Goal: Information Seeking & Learning: Learn about a topic

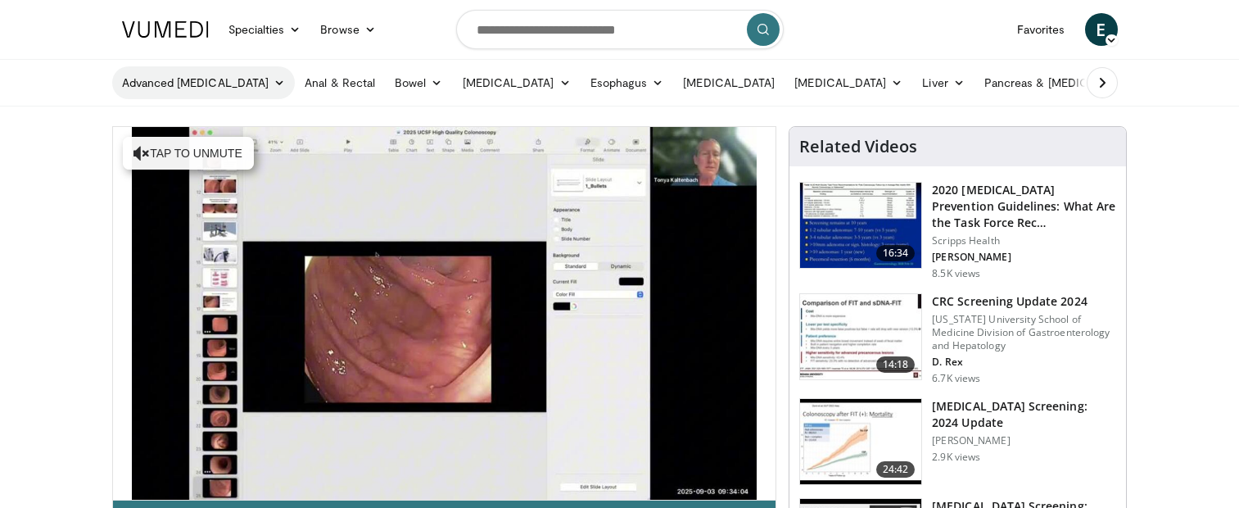
click at [273, 85] on icon at bounding box center [278, 82] width 11 height 11
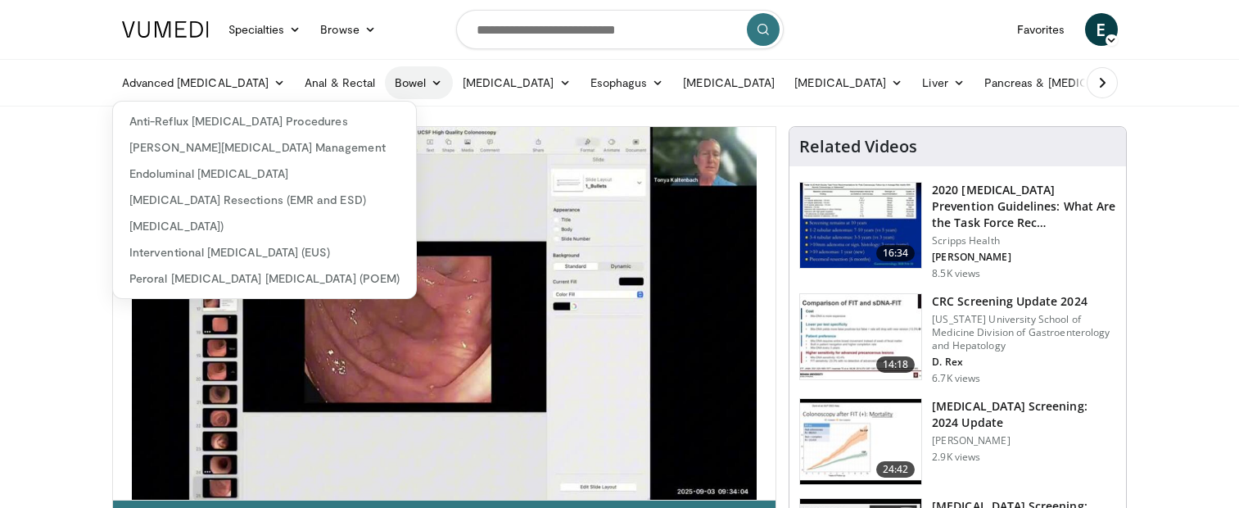
click at [431, 87] on icon at bounding box center [436, 82] width 11 height 11
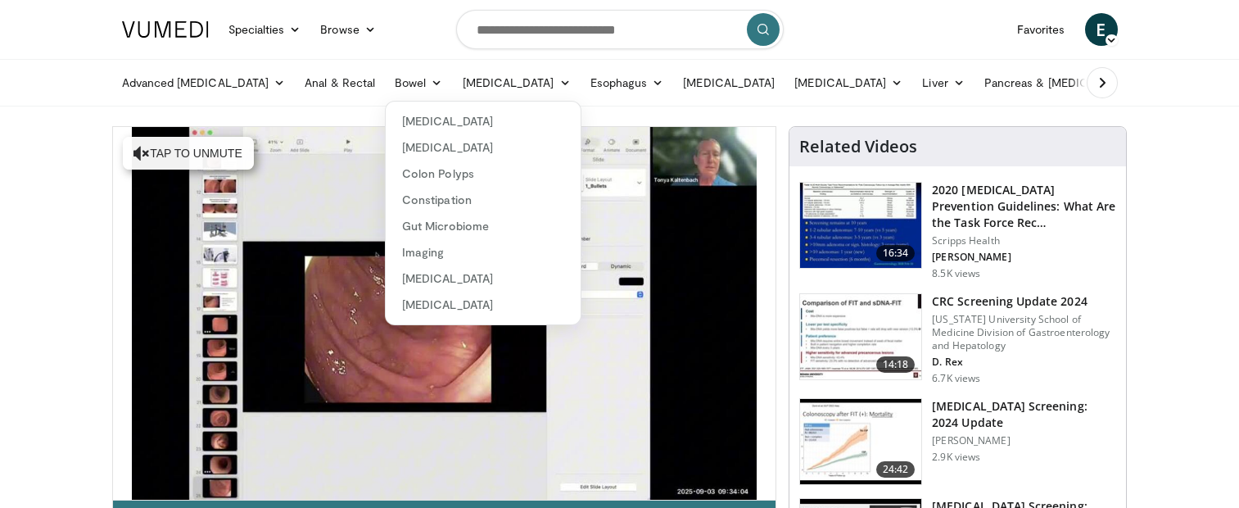
click at [1104, 84] on icon at bounding box center [1102, 82] width 16 height 16
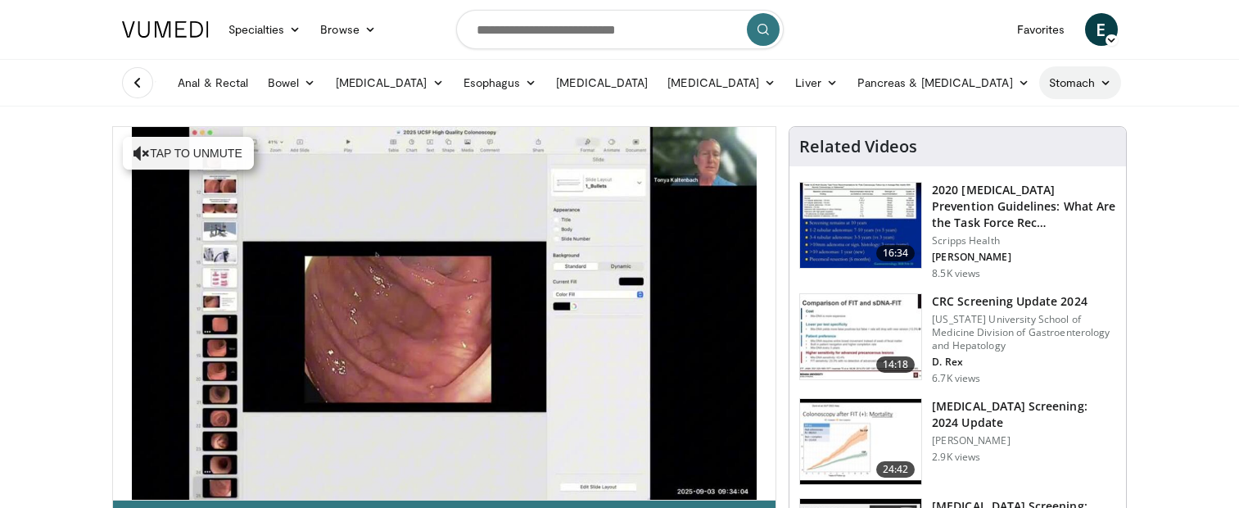
click at [1099, 81] on icon at bounding box center [1104, 82] width 11 height 11
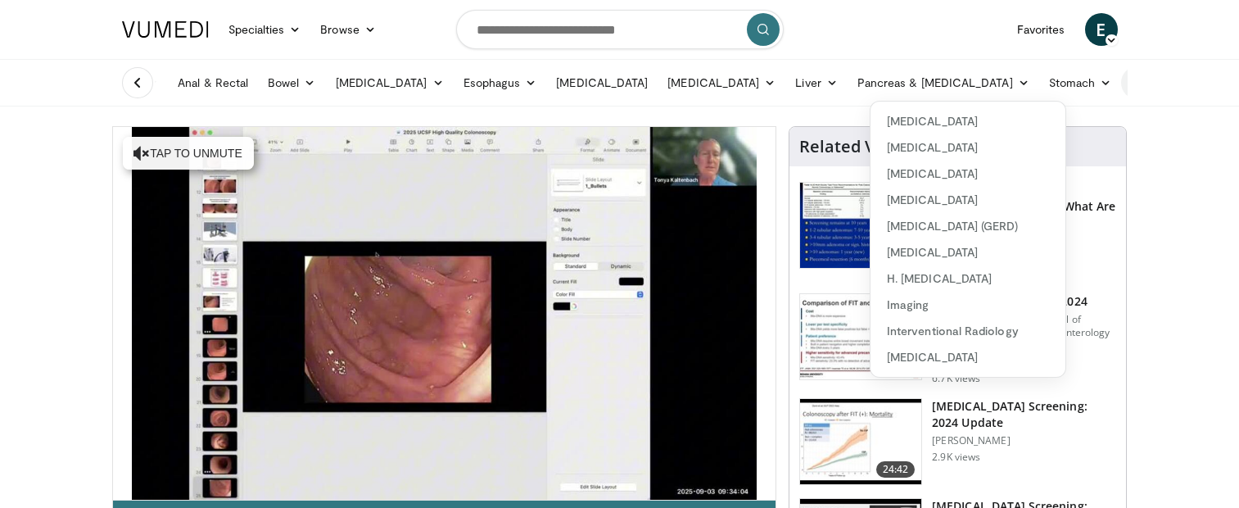
click at [1121, 84] on link "Business" at bounding box center [1162, 82] width 83 height 33
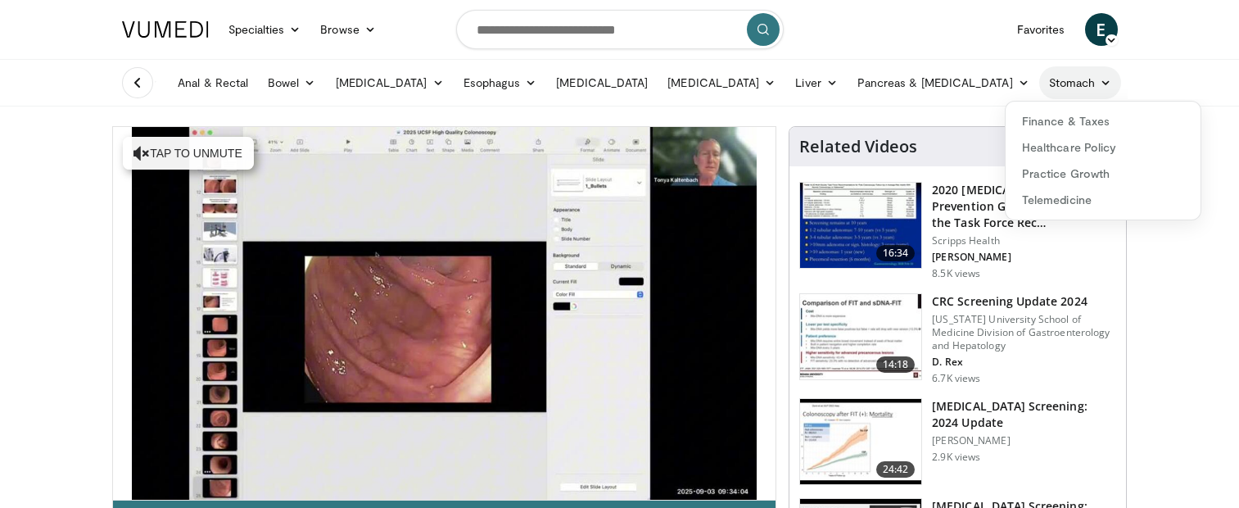
click at [1039, 91] on link "Stomach" at bounding box center [1080, 82] width 83 height 33
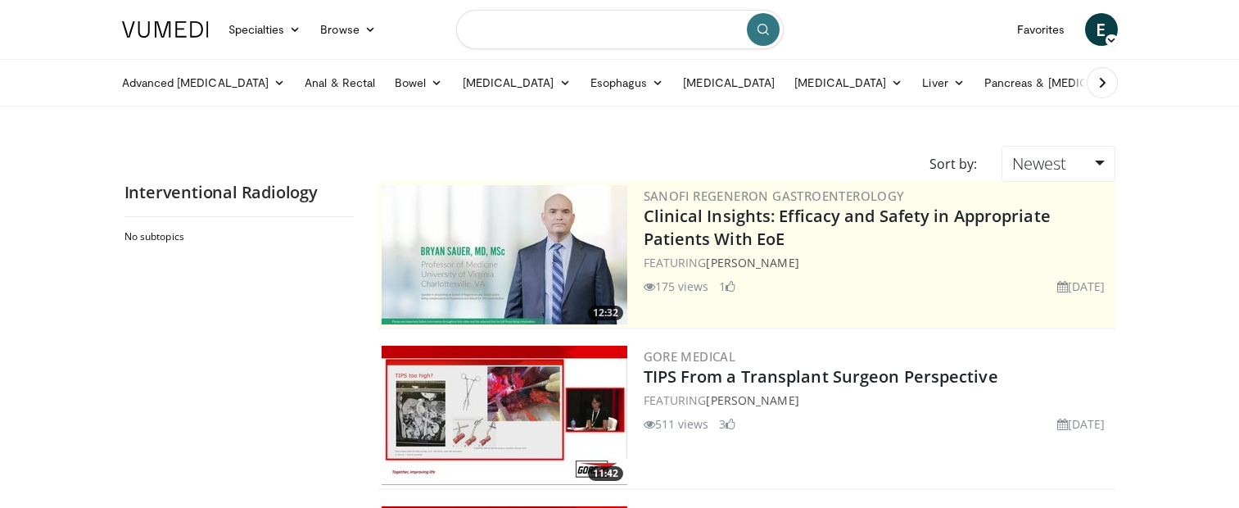
click at [593, 37] on input "Search topics, interventions" at bounding box center [619, 29] width 327 height 39
type input "**********"
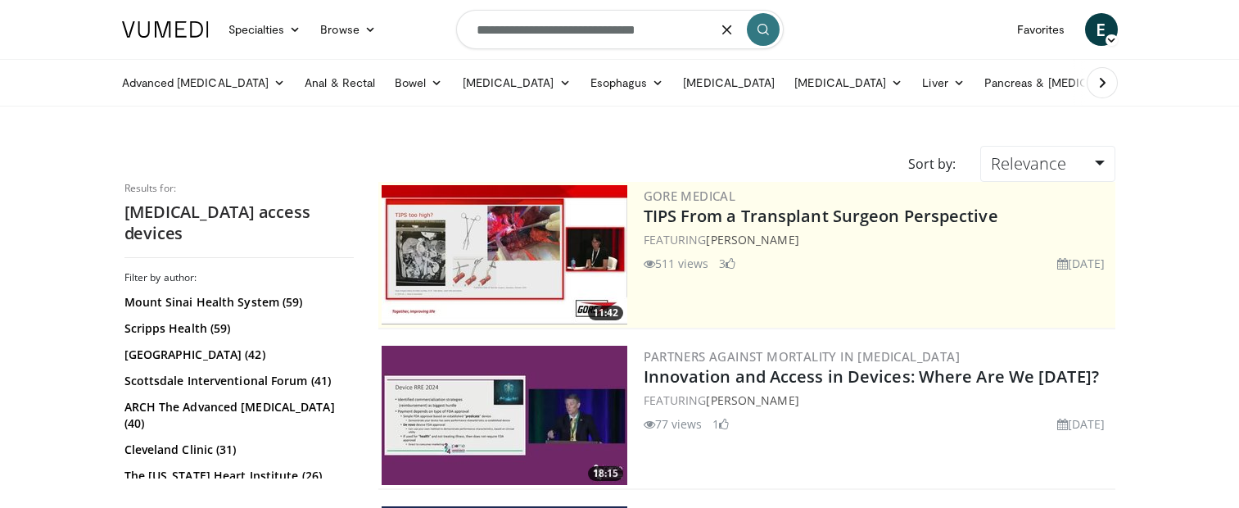
drag, startPoint x: 681, startPoint y: 29, endPoint x: 399, endPoint y: 34, distance: 281.6
click at [399, 34] on nav "Specialties Adult & Family Medicine Allergy, Asthma, Immunology Anesthesiology …" at bounding box center [619, 29] width 1015 height 59
type input "**********"
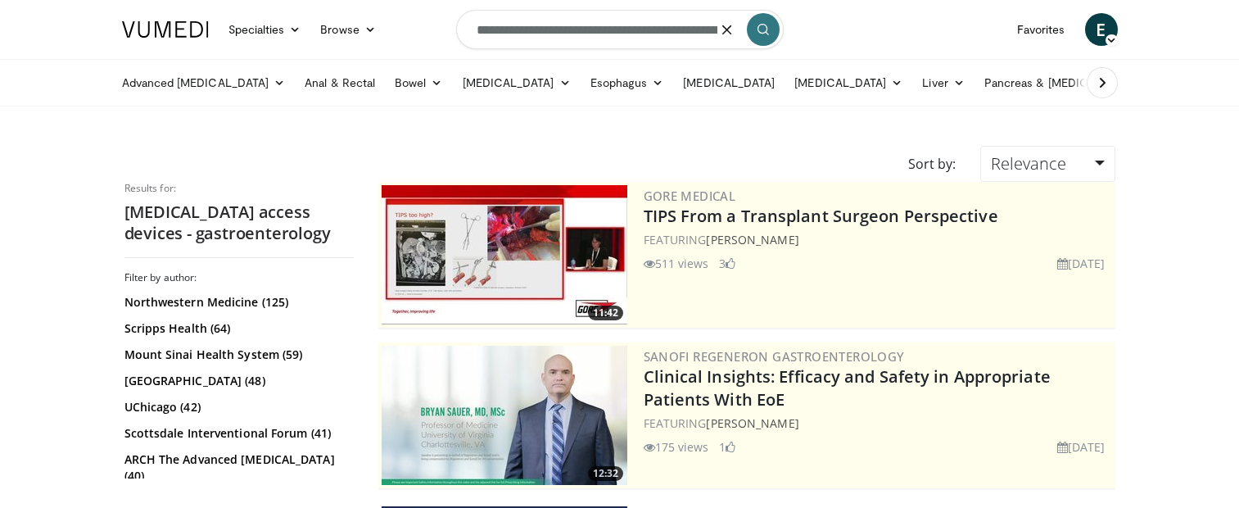
click at [693, 29] on input "**********" at bounding box center [619, 29] width 327 height 39
click at [725, 29] on icon "button" at bounding box center [726, 29] width 13 height 13
type input "*********"
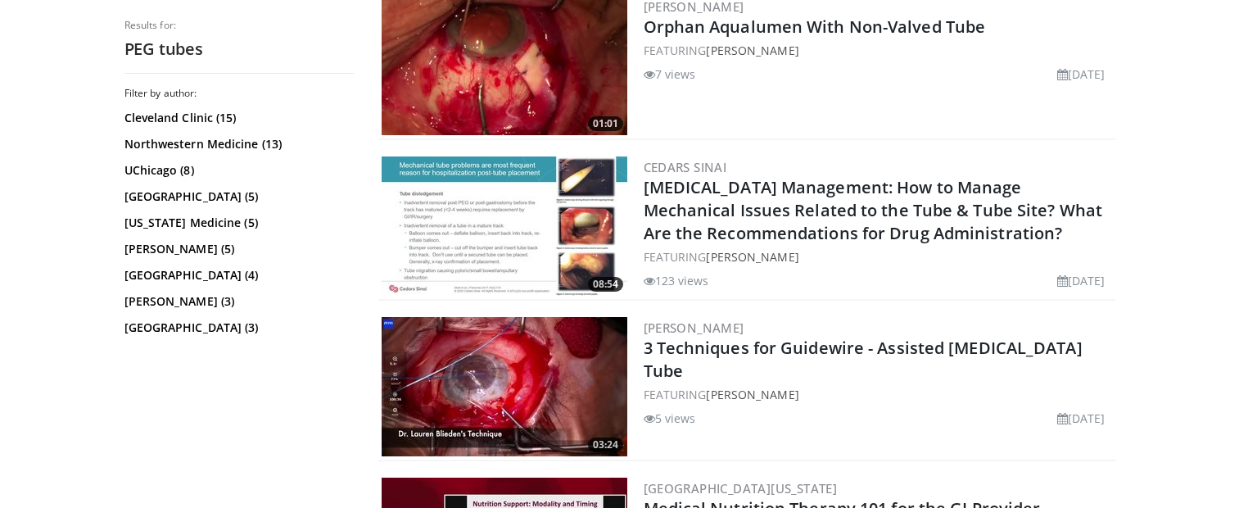
scroll to position [1883, 0]
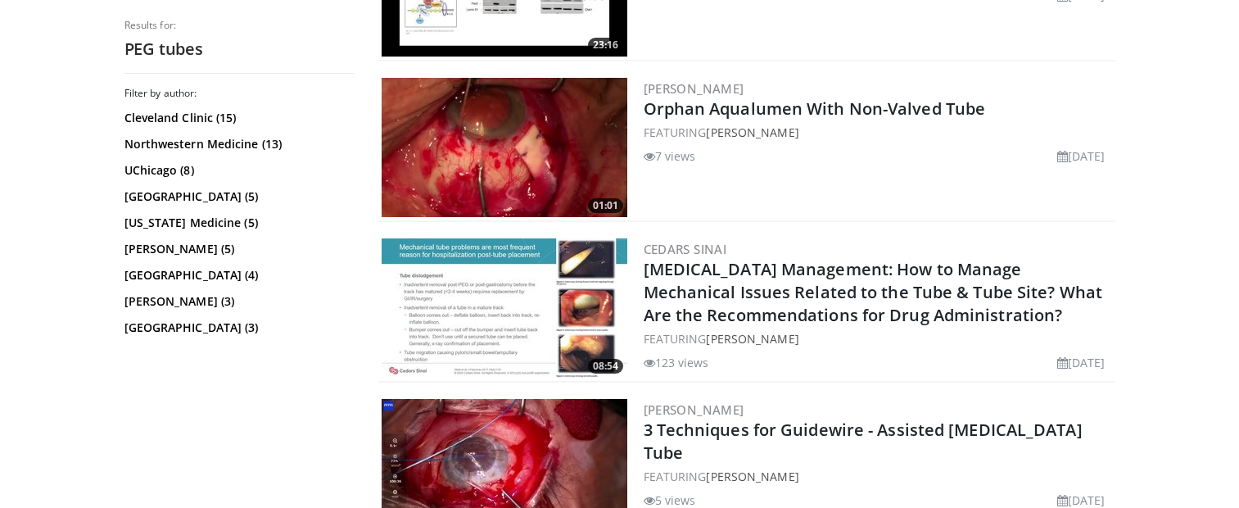
click at [507, 314] on img at bounding box center [504, 307] width 246 height 139
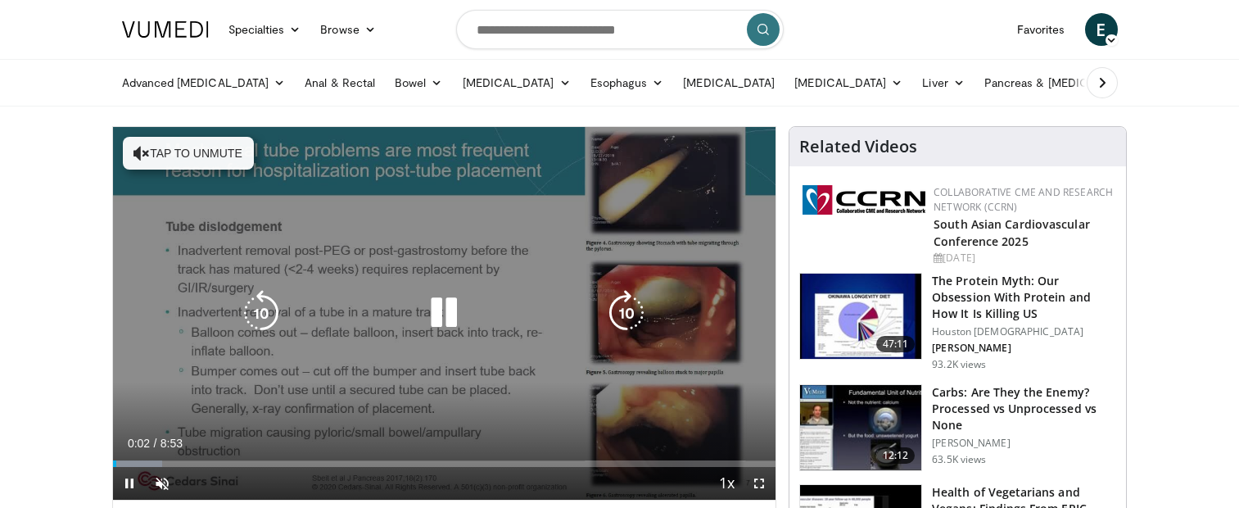
click at [529, 313] on div "Video Player" at bounding box center [444, 312] width 398 height 33
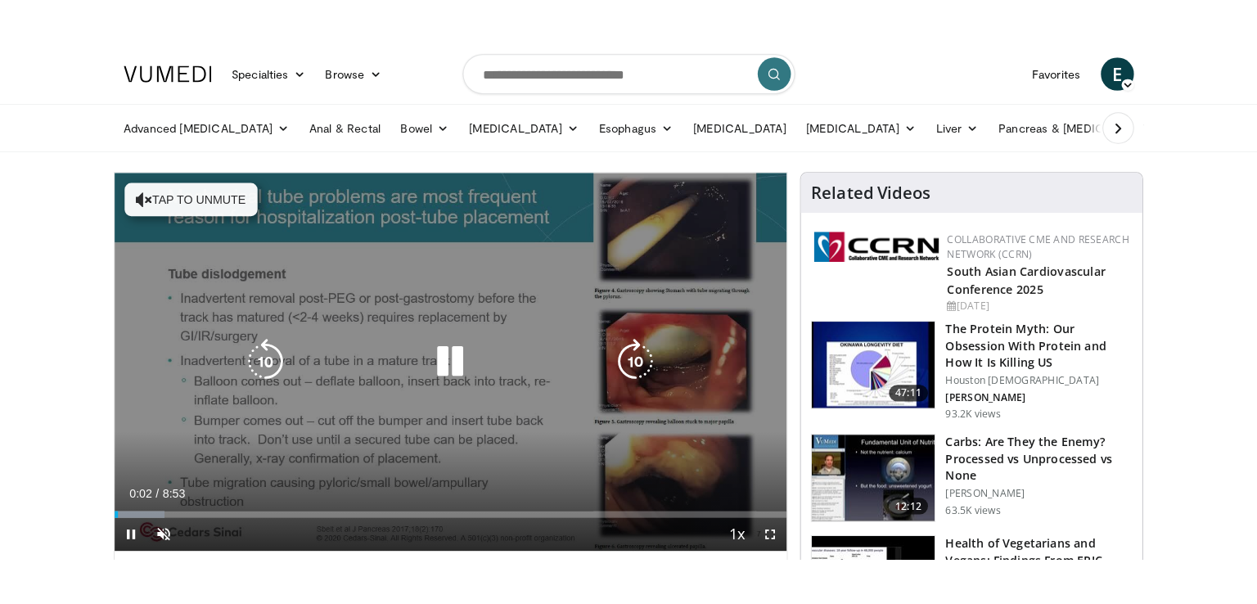
scroll to position [82, 0]
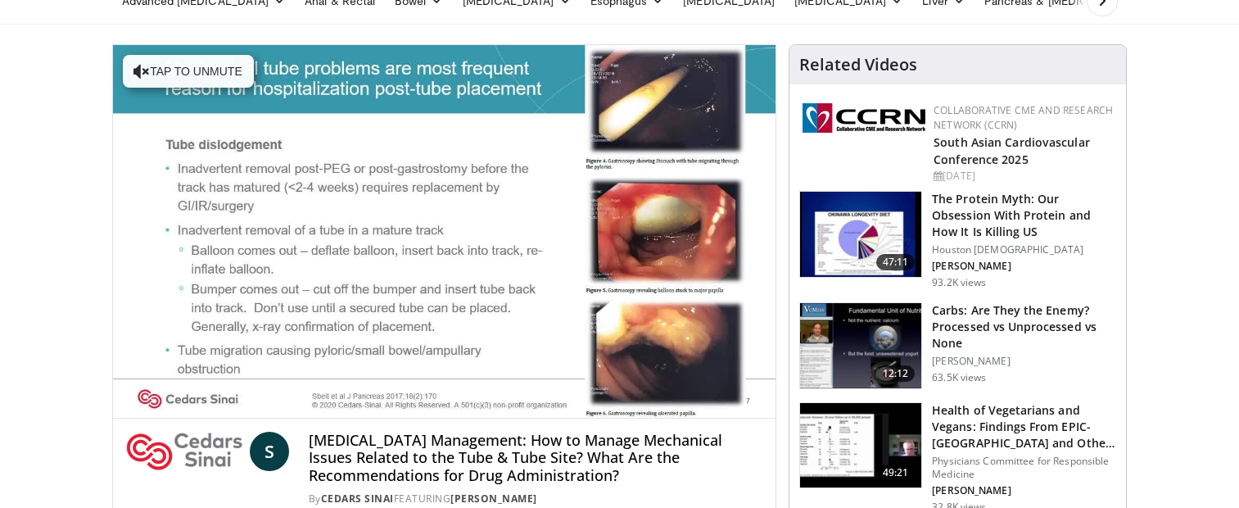
click at [168, 400] on div "10 seconds Tap to unmute" at bounding box center [444, 231] width 663 height 372
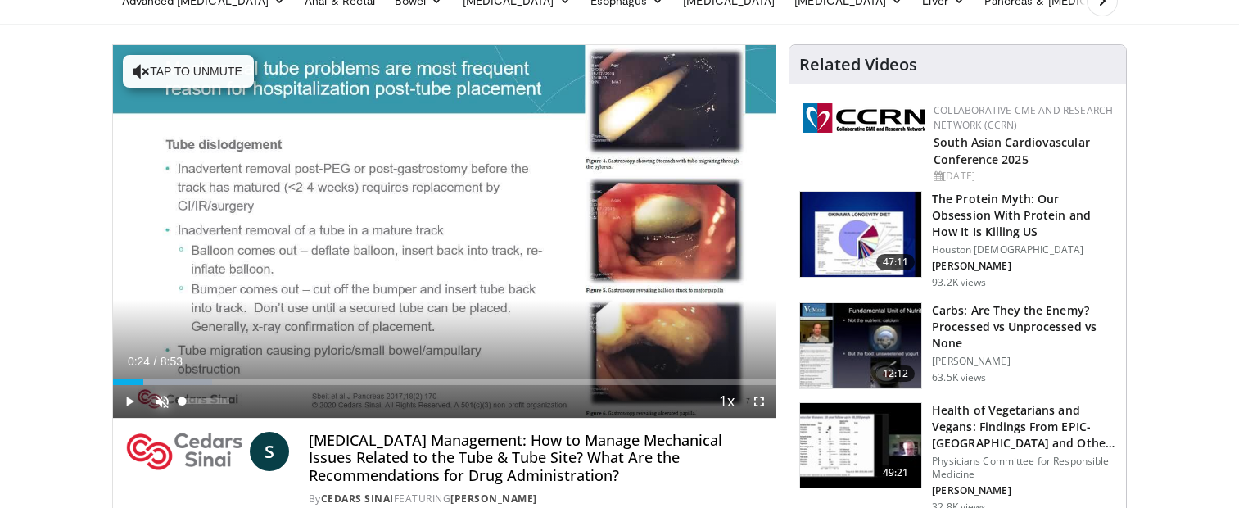
click at [157, 396] on span "Video Player" at bounding box center [162, 401] width 33 height 33
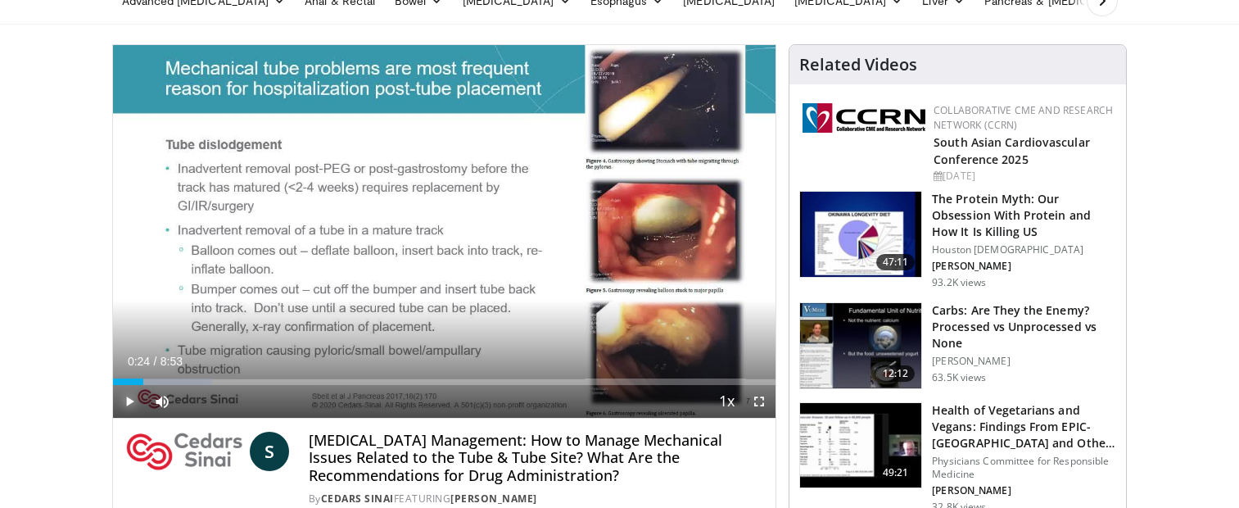
click at [129, 404] on span "Video Player" at bounding box center [129, 401] width 33 height 33
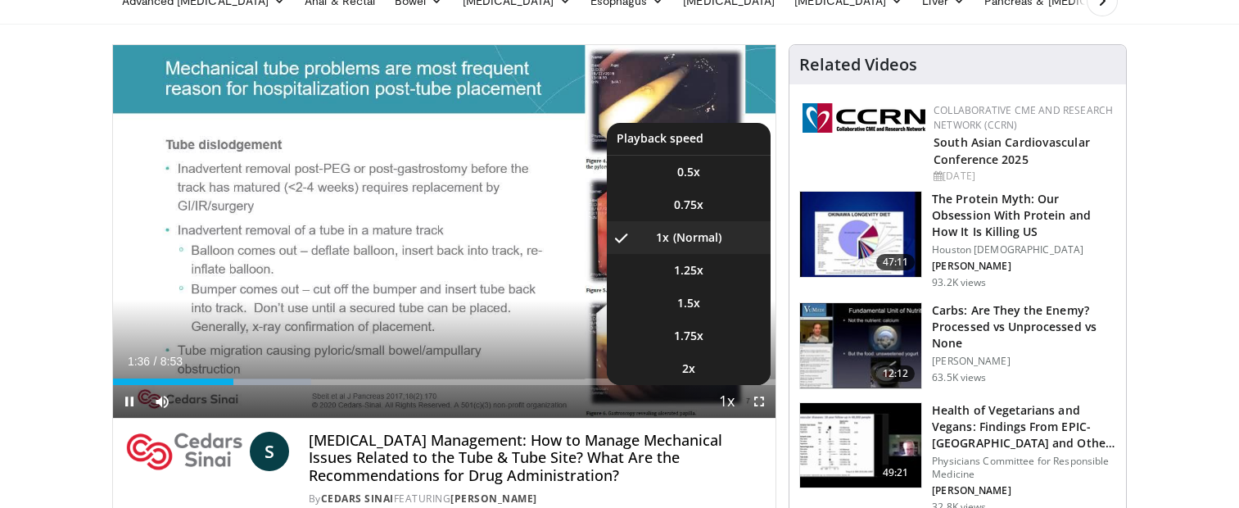
click at [728, 403] on span "Video Player" at bounding box center [726, 402] width 23 height 33
click at [697, 271] on span "1.25x" at bounding box center [688, 270] width 29 height 16
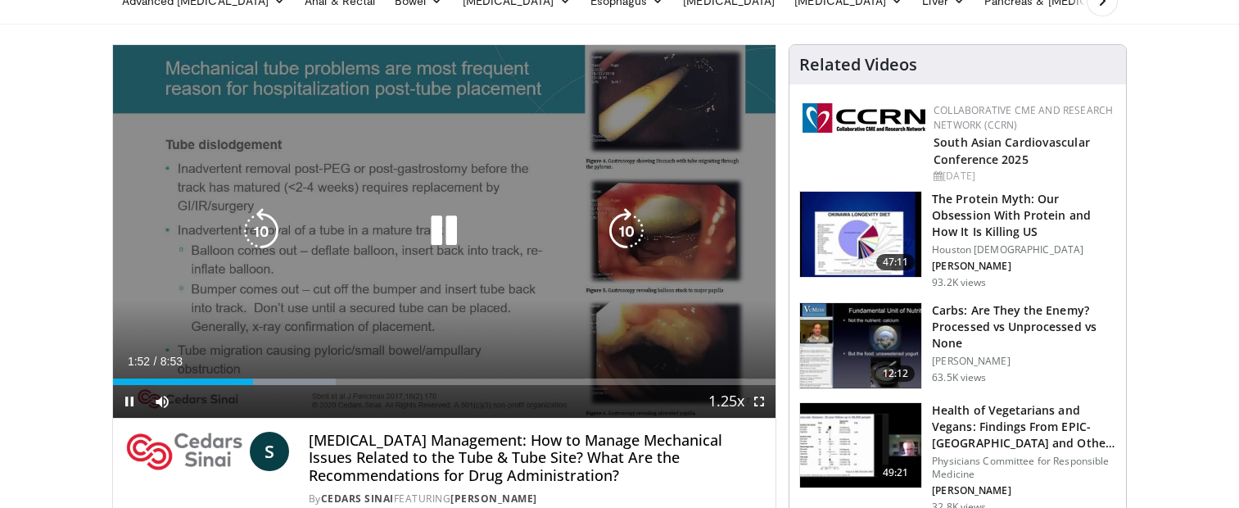
click at [440, 235] on icon "Video Player" at bounding box center [444, 231] width 46 height 46
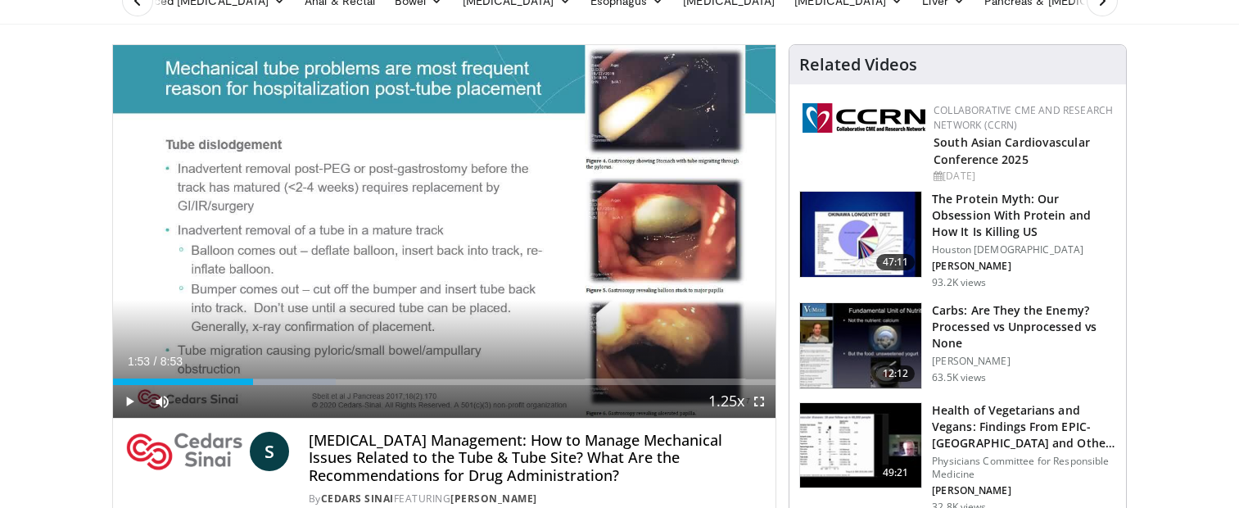
click at [356, 222] on div "Video Player" at bounding box center [444, 230] width 398 height 33
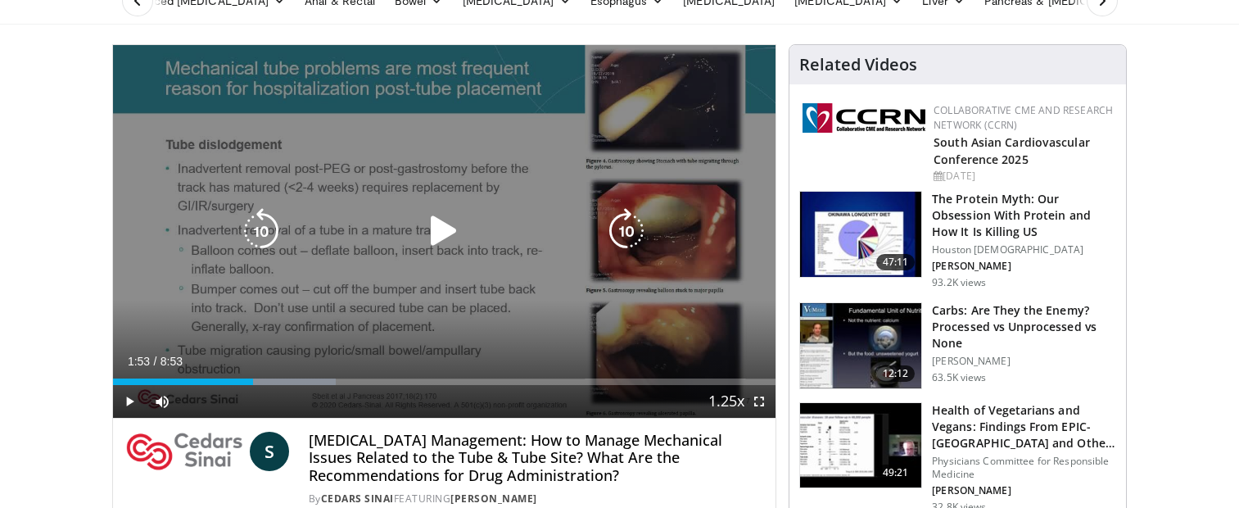
click at [444, 225] on icon "Video Player" at bounding box center [444, 231] width 46 height 46
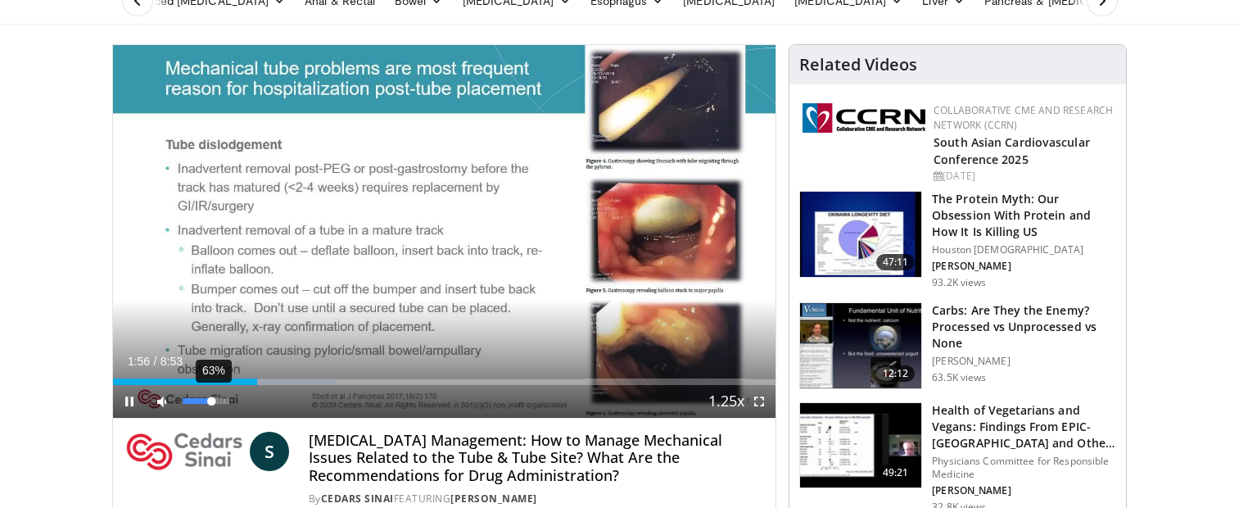
click at [212, 399] on div "63%" at bounding box center [206, 401] width 47 height 6
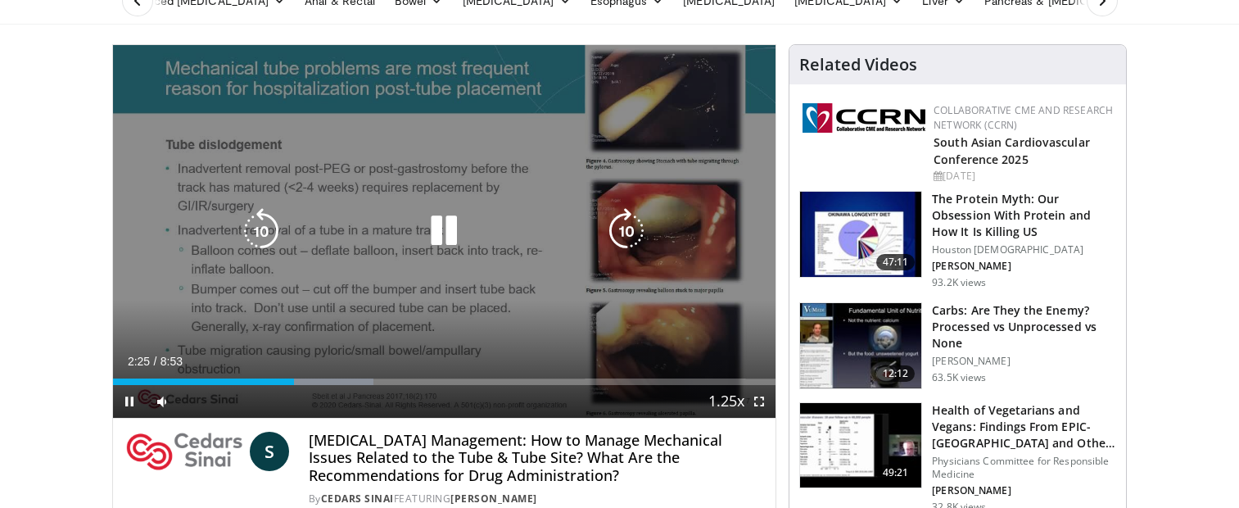
click at [450, 241] on icon "Video Player" at bounding box center [444, 231] width 46 height 46
click at [446, 241] on icon "Video Player" at bounding box center [444, 231] width 46 height 46
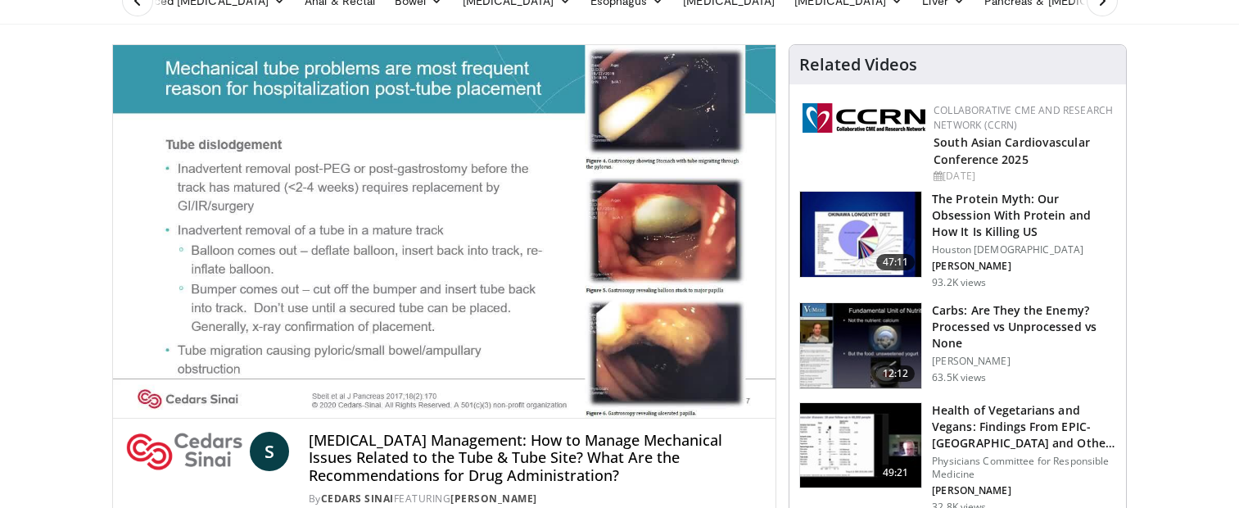
click at [448, 242] on icon "Video Player" at bounding box center [444, 231] width 46 height 46
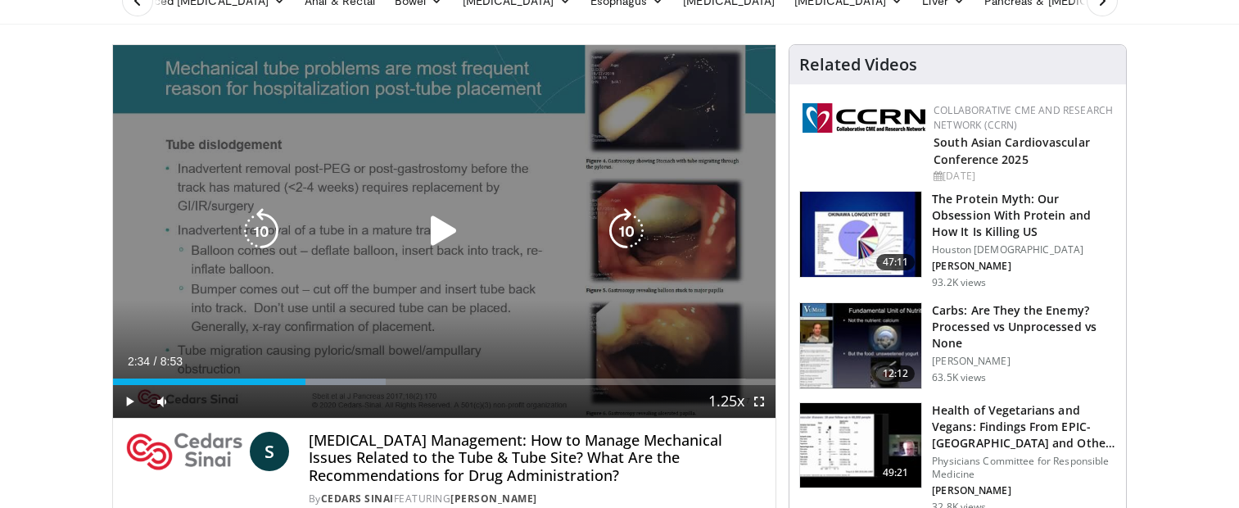
click at [438, 241] on icon "Video Player" at bounding box center [444, 231] width 46 height 46
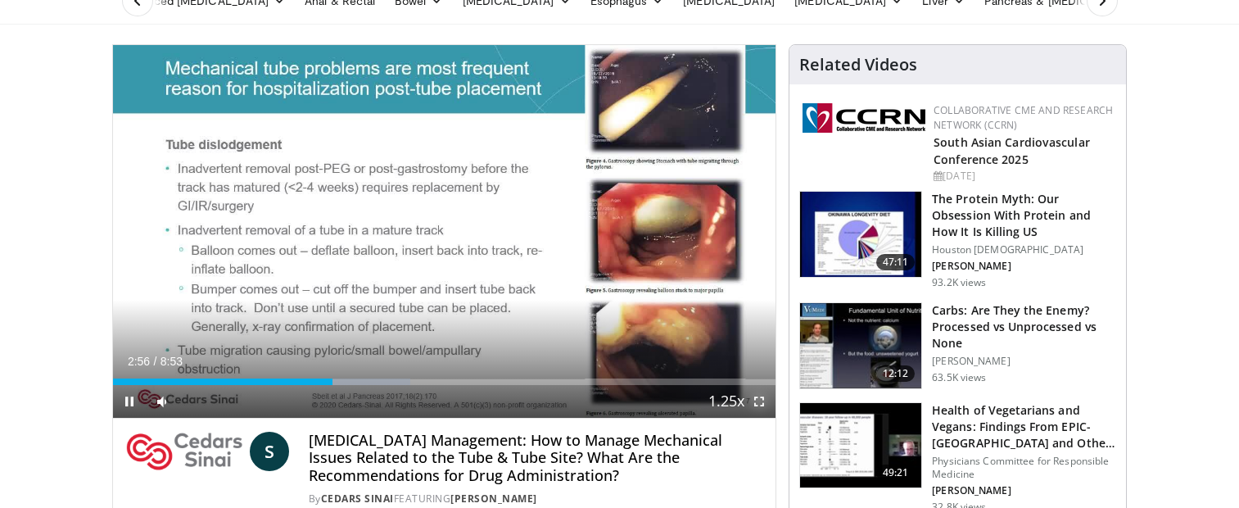
click at [751, 405] on span "Video Player" at bounding box center [758, 401] width 33 height 33
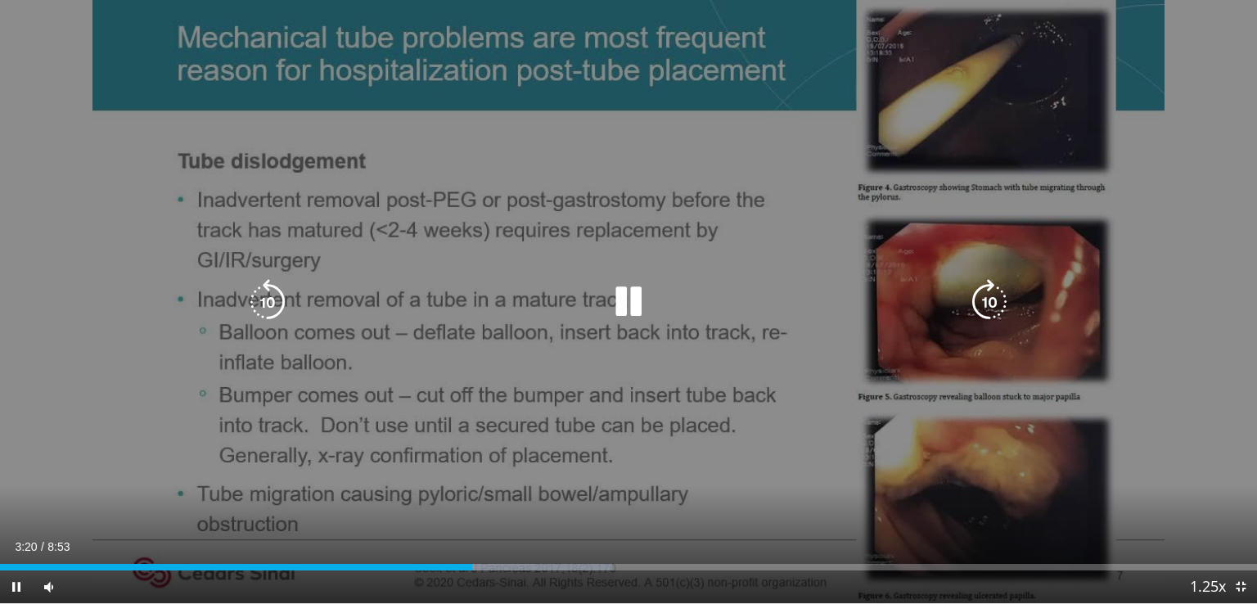
click at [635, 299] on icon "Video Player" at bounding box center [629, 302] width 46 height 46
click at [640, 299] on icon "Video Player" at bounding box center [629, 302] width 46 height 46
click at [639, 299] on icon "Video Player" at bounding box center [629, 302] width 46 height 46
click at [633, 310] on icon "Video Player" at bounding box center [629, 302] width 46 height 46
click at [634, 300] on icon "Video Player" at bounding box center [629, 302] width 46 height 46
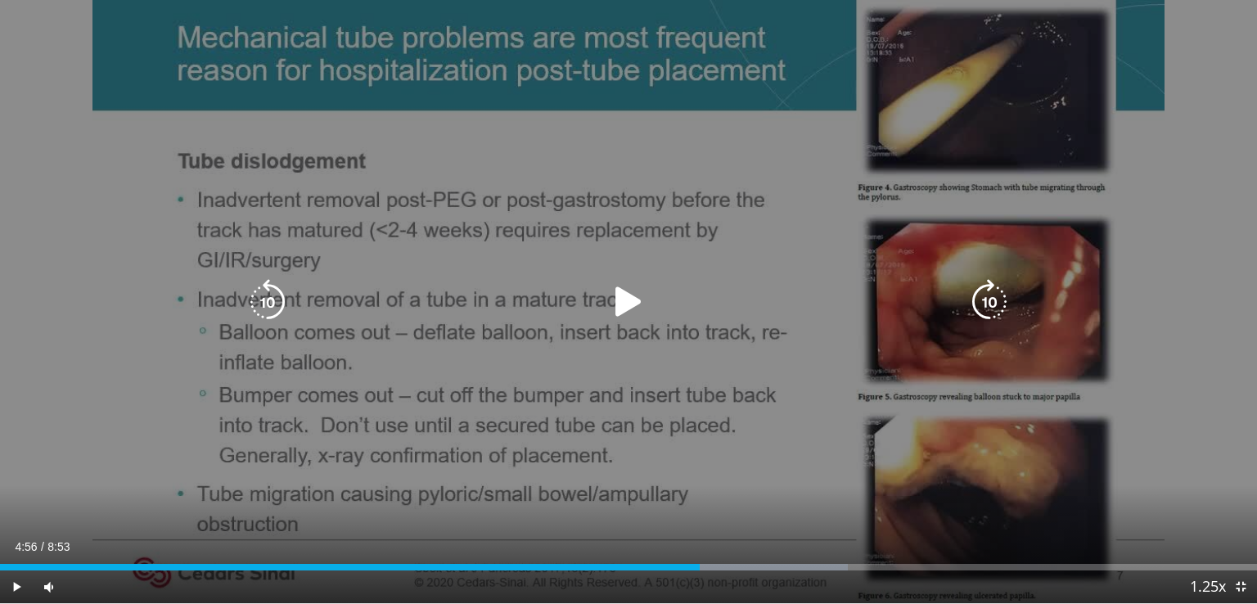
click at [734, 404] on div "10 seconds Tap to unmute" at bounding box center [628, 301] width 1257 height 603
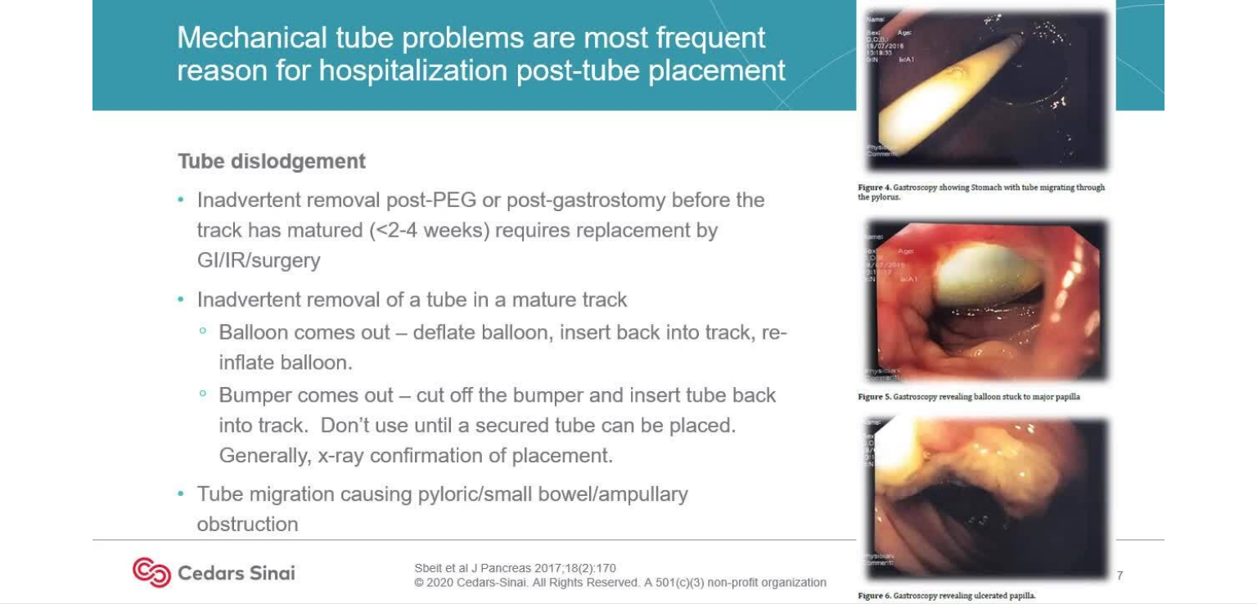
click at [737, 401] on div "10 seconds Tap to unmute" at bounding box center [628, 301] width 1257 height 603
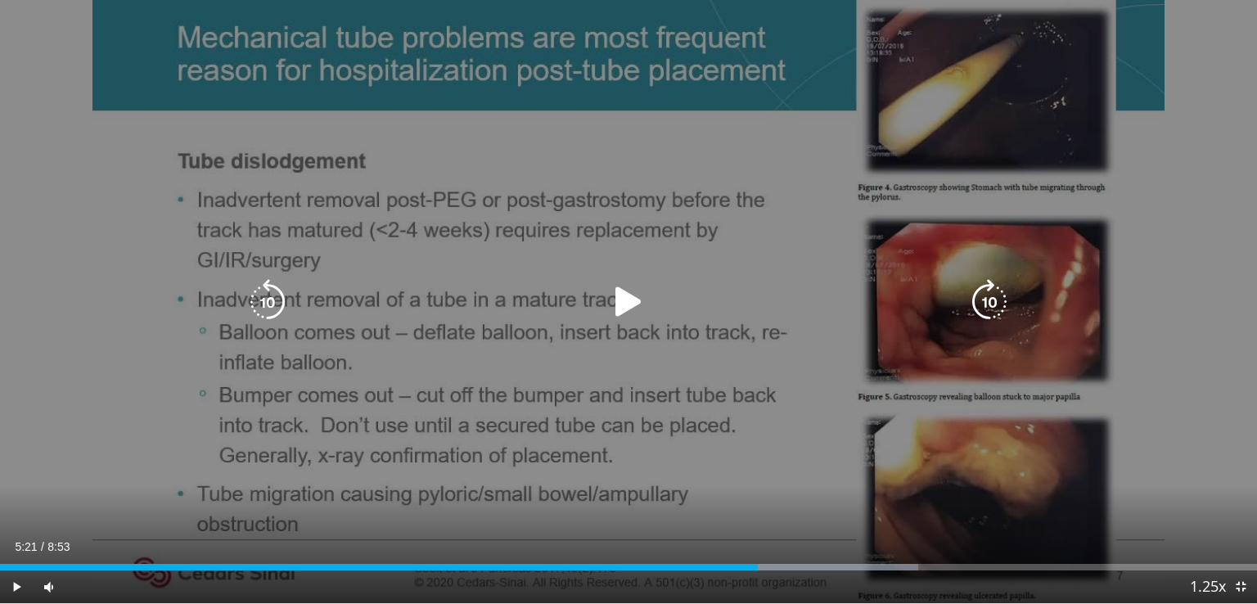
click at [612, 297] on icon "Video Player" at bounding box center [629, 302] width 46 height 46
click at [623, 296] on icon "Video Player" at bounding box center [629, 302] width 46 height 46
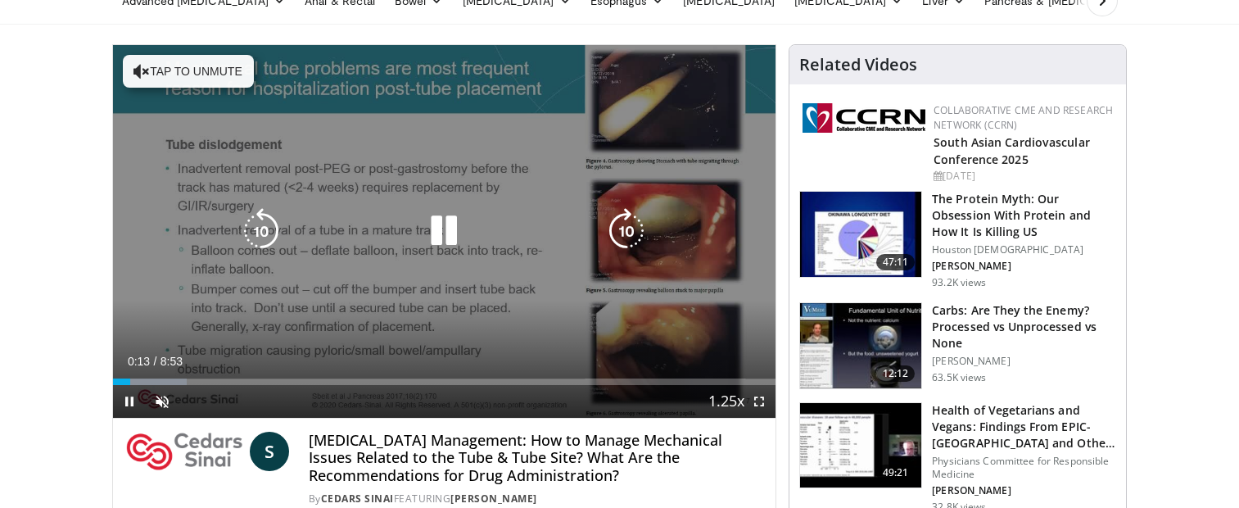
click at [467, 198] on div "10 seconds Tap to unmute" at bounding box center [444, 231] width 663 height 372
click at [449, 233] on icon "Video Player" at bounding box center [444, 231] width 46 height 46
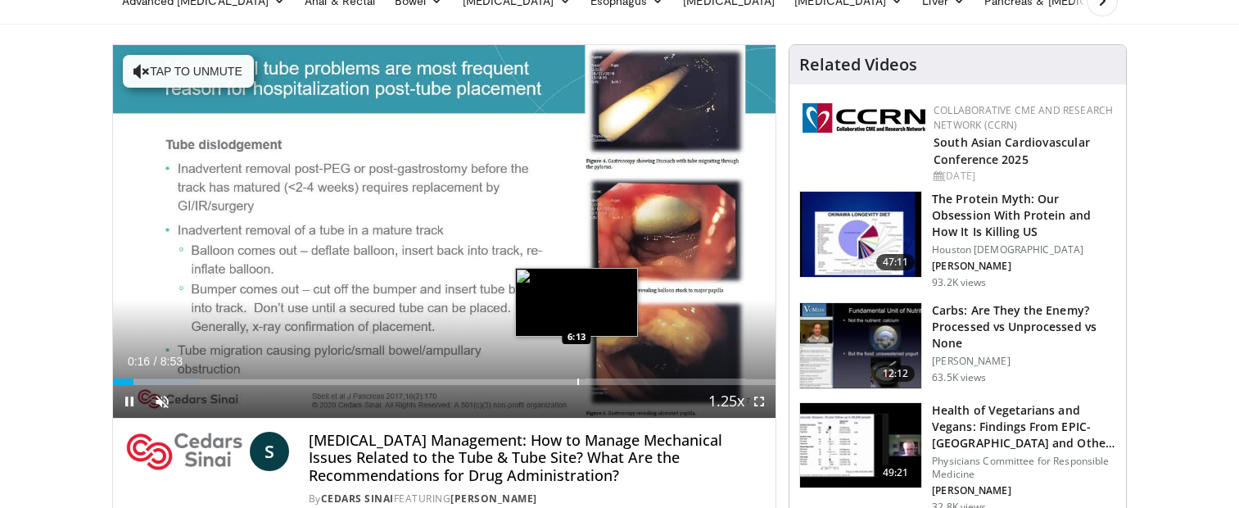
click at [577, 378] on div "Progress Bar" at bounding box center [578, 381] width 2 height 7
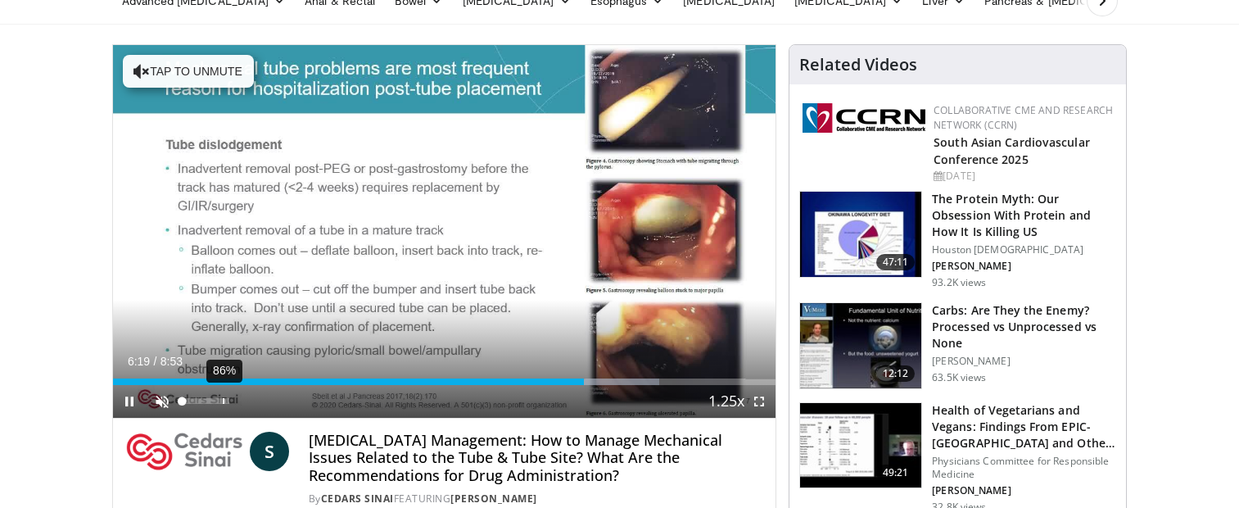
click at [222, 396] on div "86%" at bounding box center [206, 401] width 57 height 33
click at [151, 402] on span "Video Player" at bounding box center [162, 401] width 33 height 33
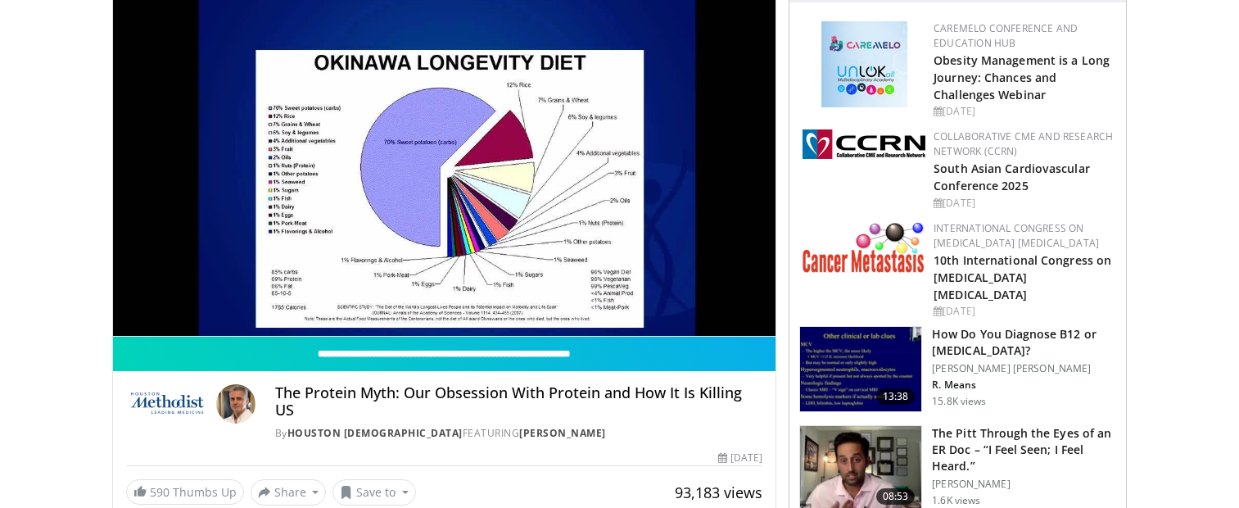
scroll to position [82, 0]
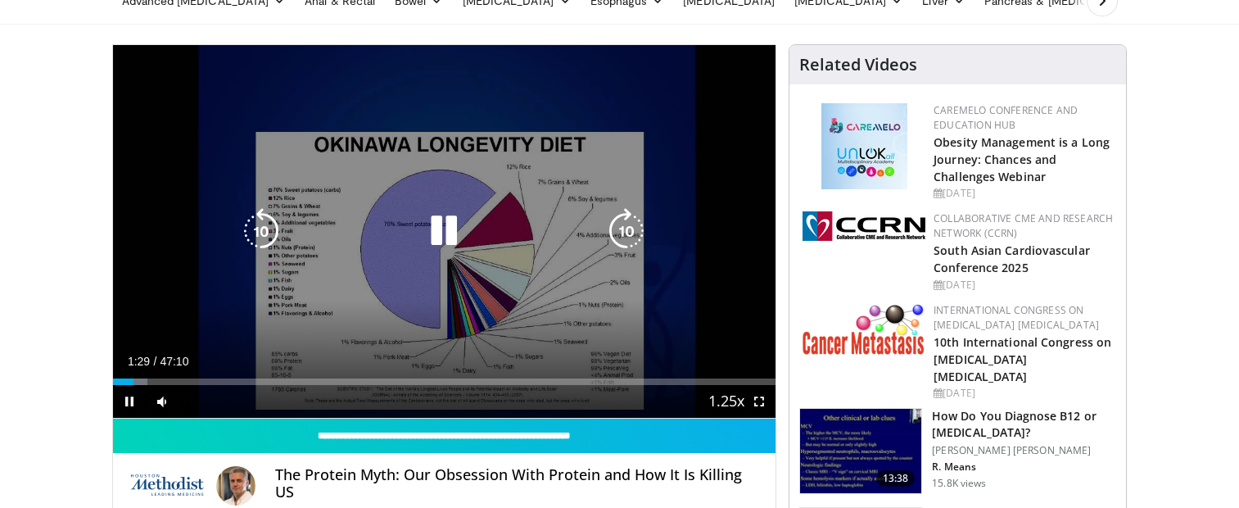
click at [447, 223] on icon "Video Player" at bounding box center [444, 231] width 46 height 46
